Goal: Task Accomplishment & Management: Manage account settings

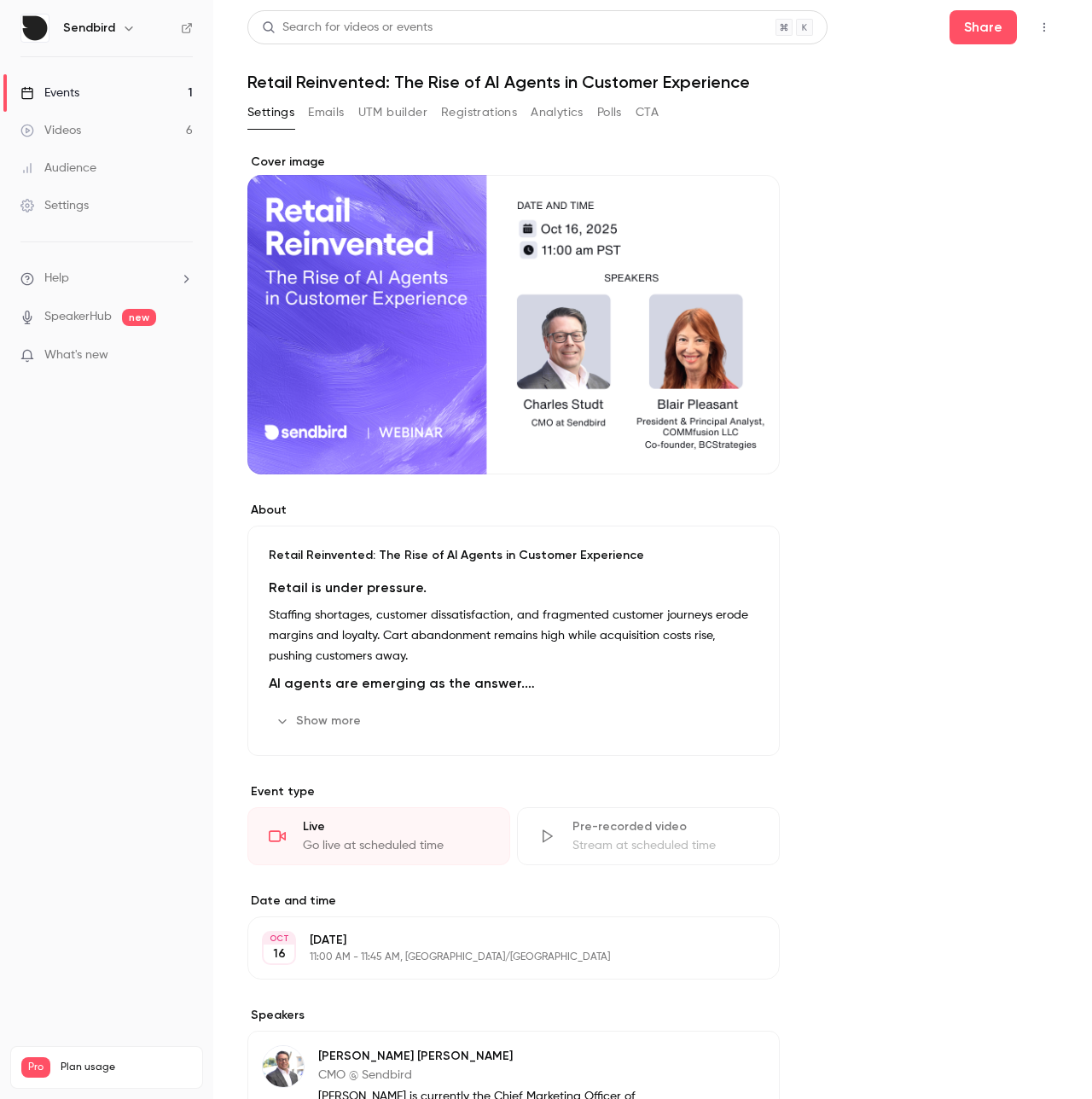
click at [458, 127] on div "Settings Emails UTM builder Registrations Analytics Polls CTA" at bounding box center [453, 116] width 411 height 35
click at [463, 124] on button "Registrations" at bounding box center [480, 113] width 76 height 27
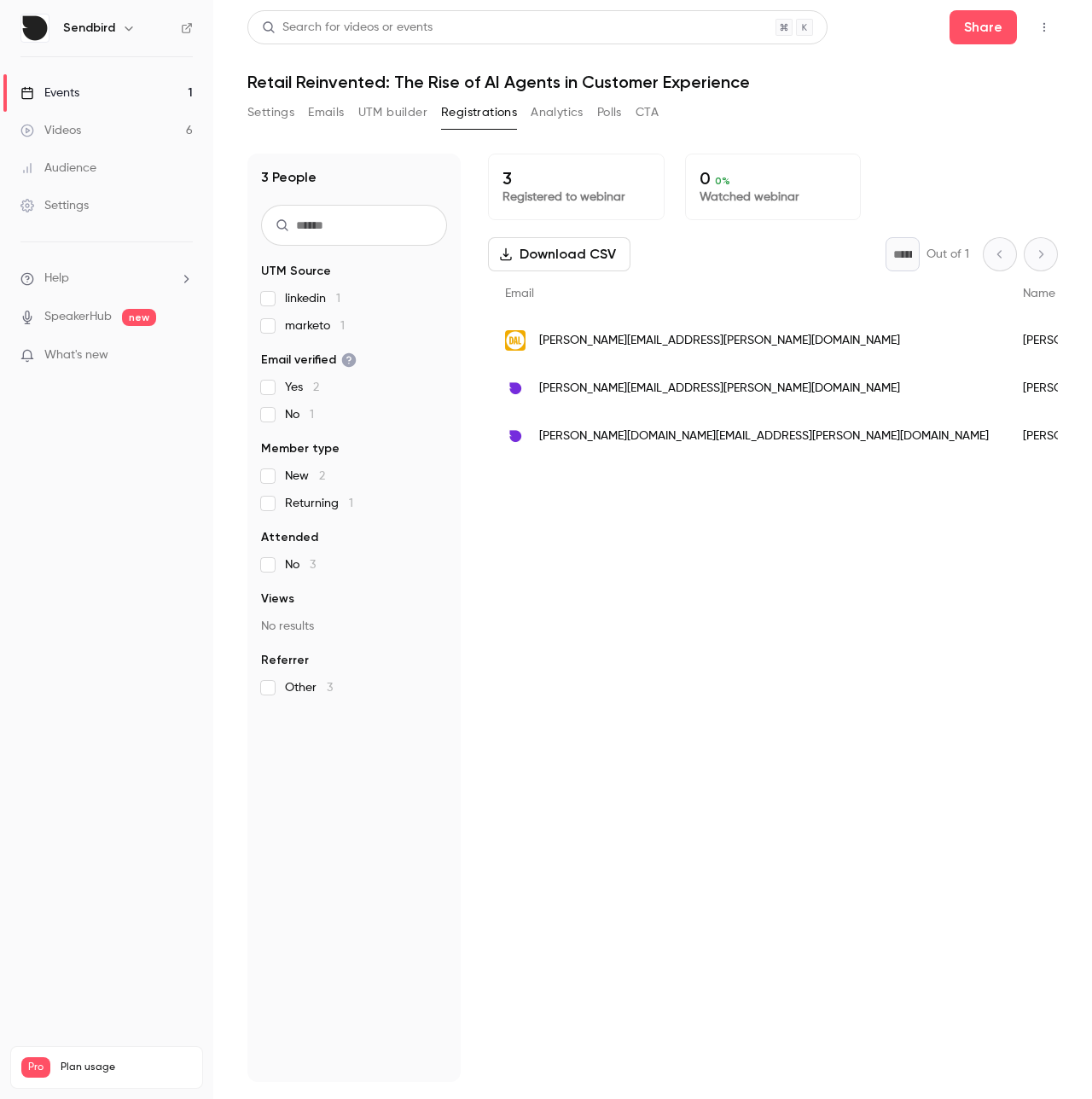
click at [646, 345] on span "[PERSON_NAME][EMAIL_ADDRESS][PERSON_NAME][DOMAIN_NAME]" at bounding box center [719, 340] width 361 height 18
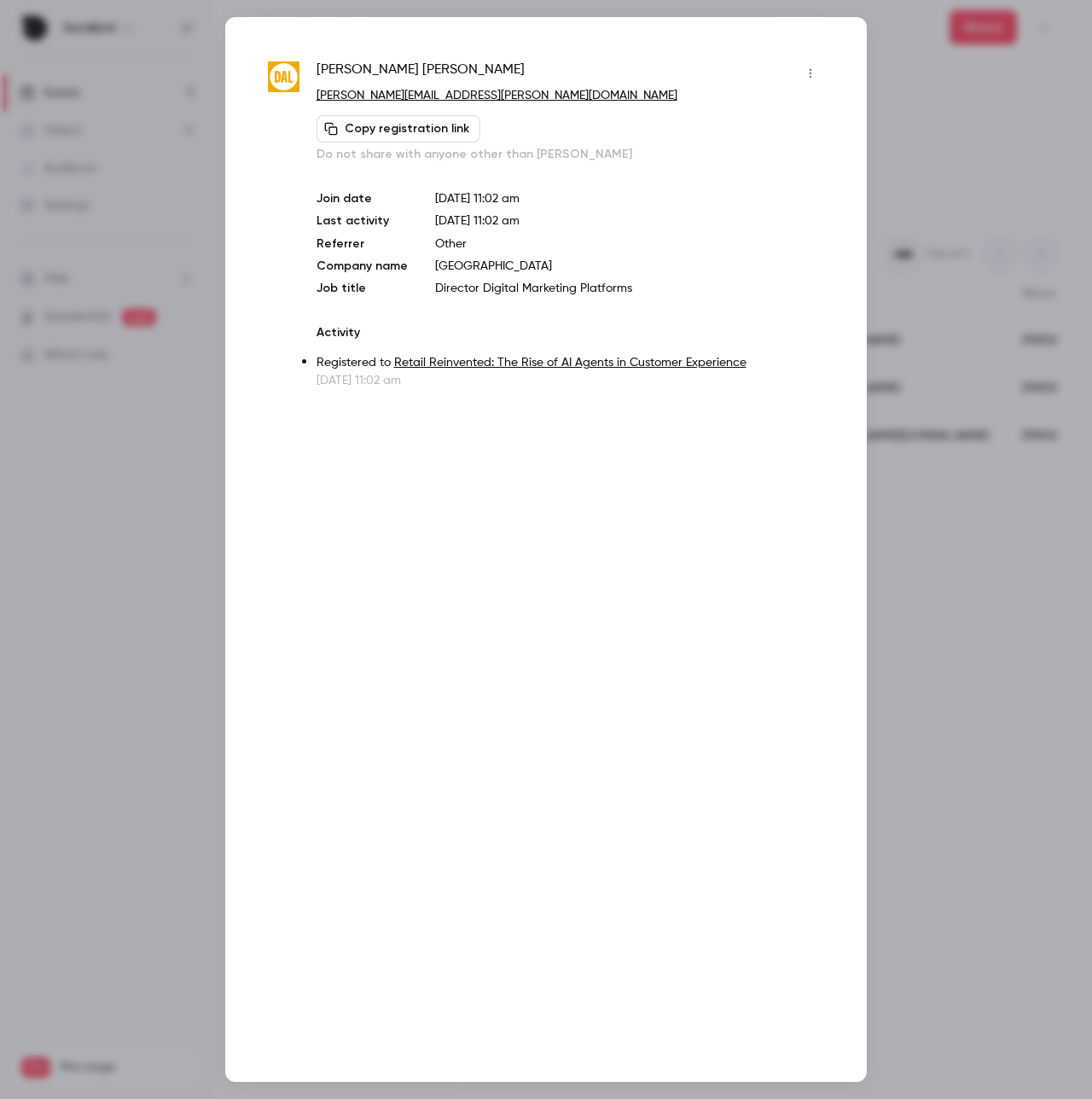
click at [925, 164] on div at bounding box center [546, 550] width 1092 height 1099
